Goal: Find specific page/section: Find specific page/section

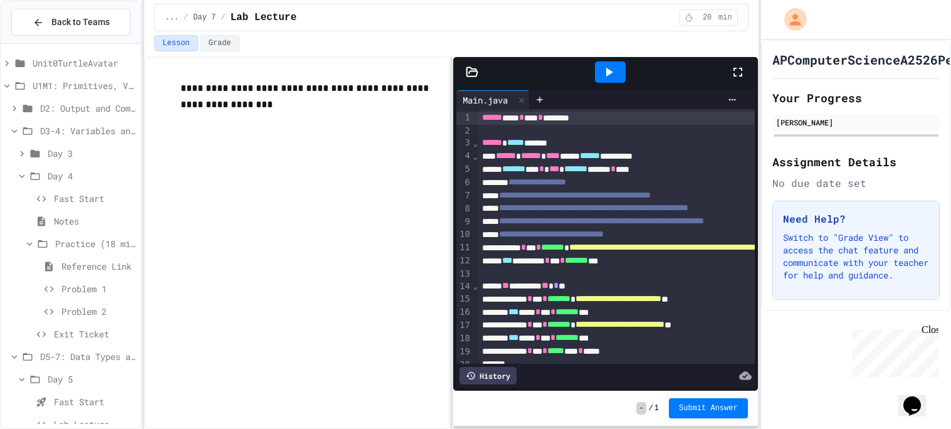
click at [741, 70] on icon at bounding box center [738, 72] width 15 height 15
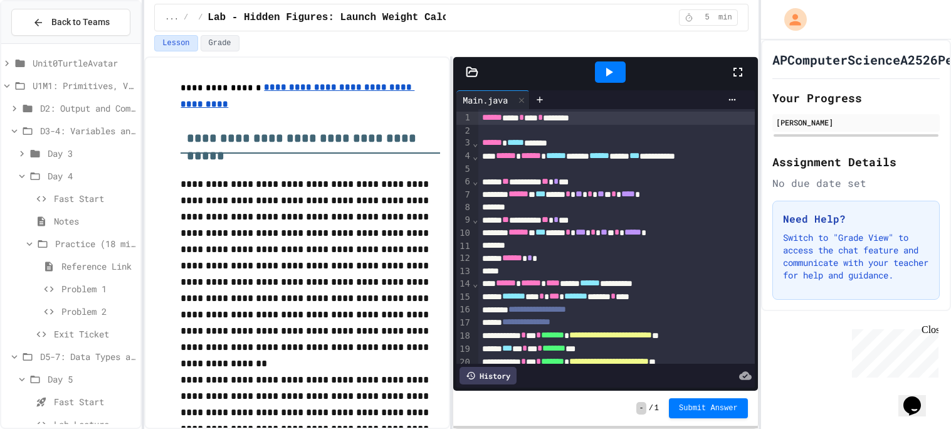
click at [735, 74] on icon at bounding box center [738, 72] width 15 height 15
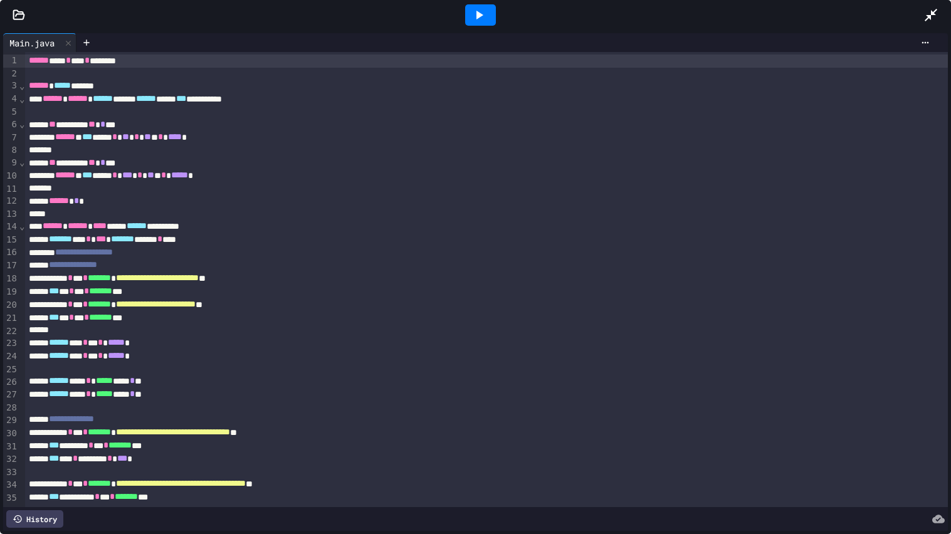
click at [484, 11] on icon at bounding box center [479, 15] width 15 height 15
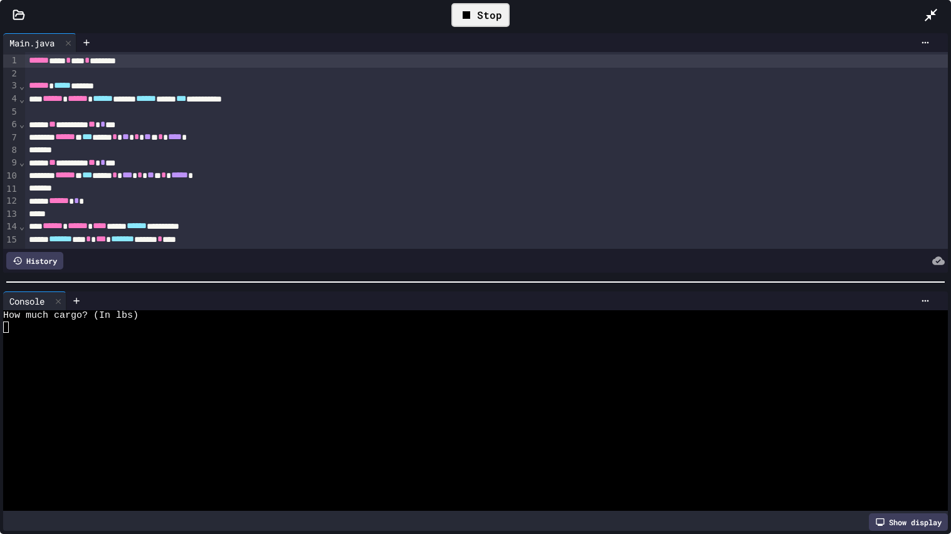
click at [332, 354] on div at bounding box center [468, 349] width 931 height 11
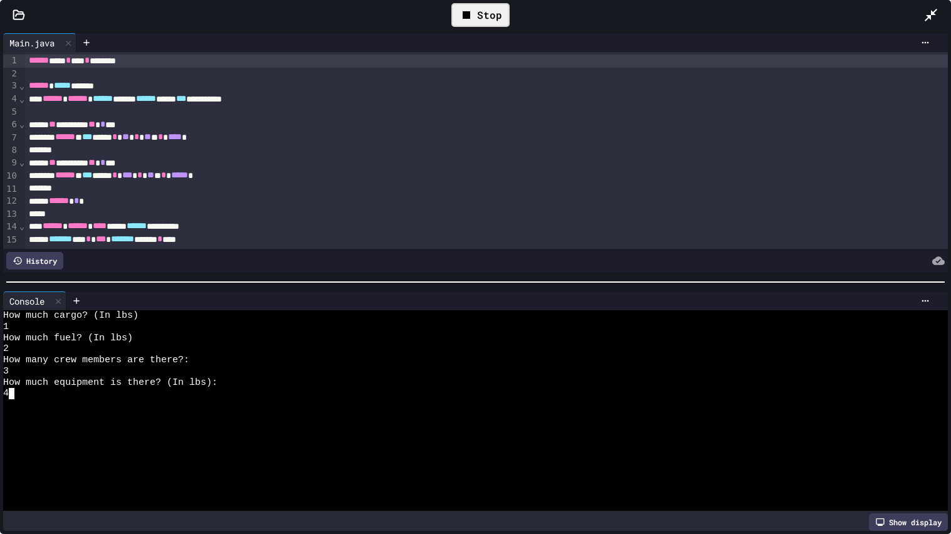
scroll to position [55, 0]
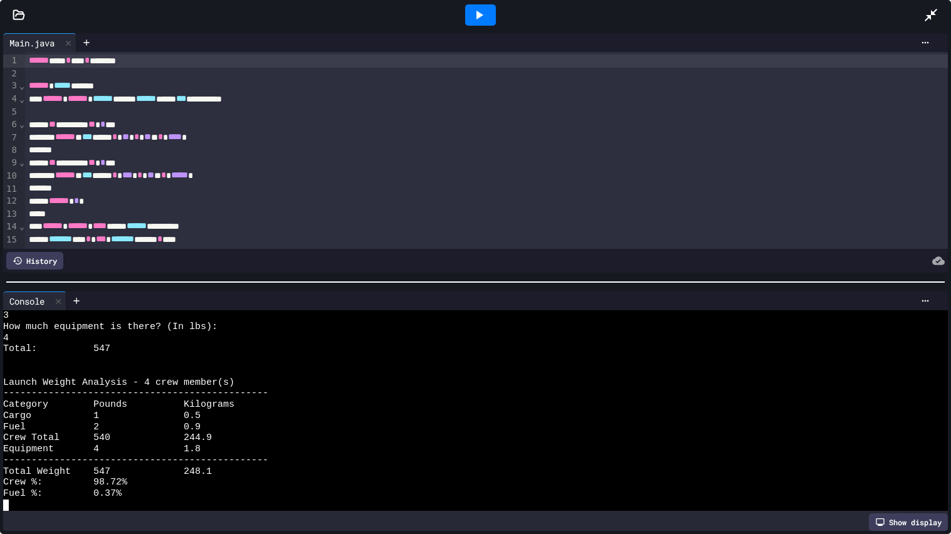
click at [489, 9] on div at bounding box center [480, 14] width 31 height 21
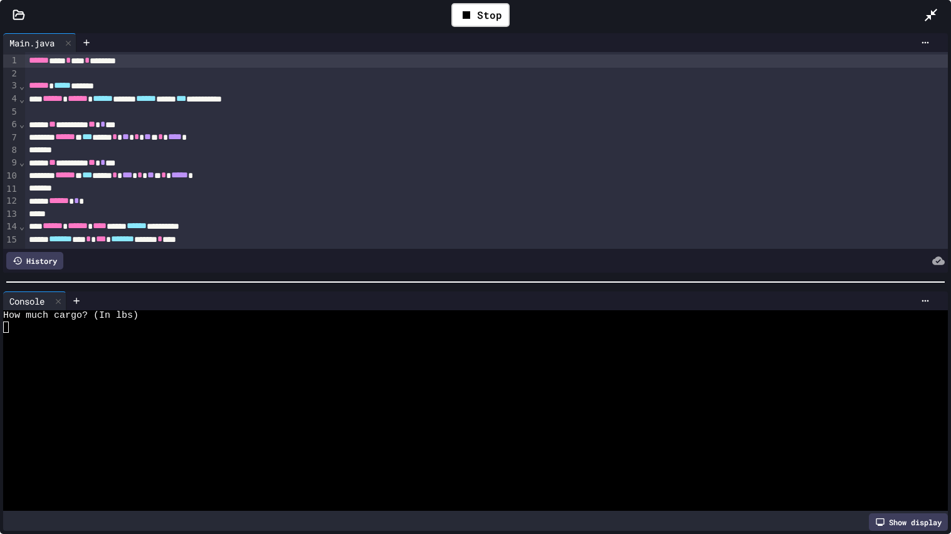
click at [245, 339] on div at bounding box center [468, 338] width 931 height 11
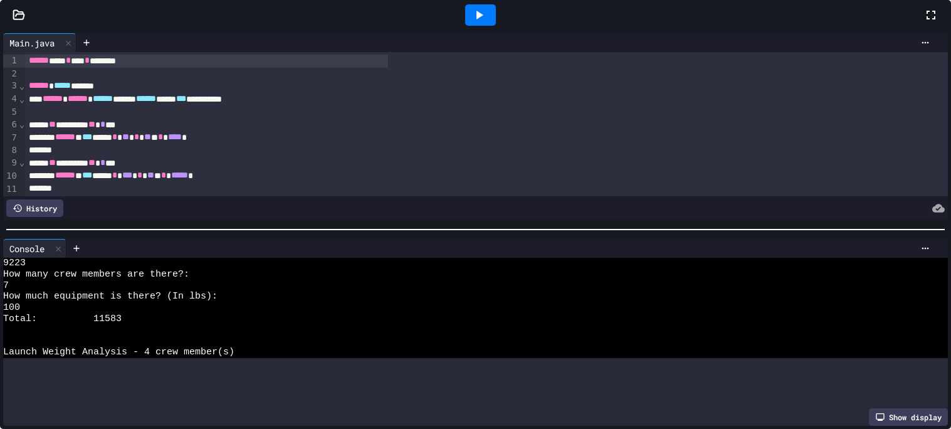
scroll to position [39, 0]
